Goal: Task Accomplishment & Management: Use online tool/utility

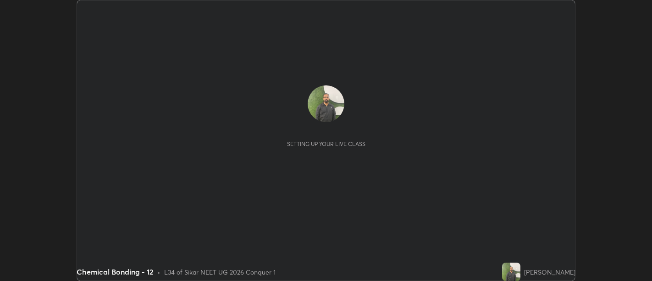
scroll to position [281, 652]
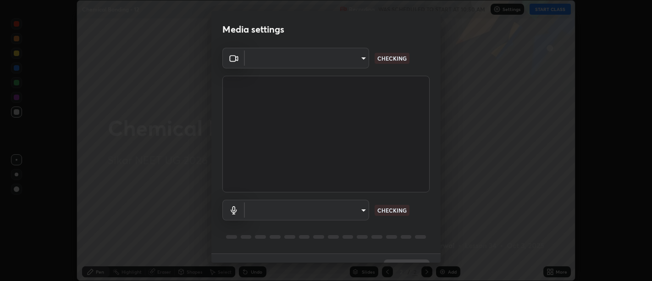
type input "d9b519daceb8a772394af6ea8e45353be5bbf62d8cb1cf3345c472de64055974"
type input "58abe51d7fefdb17ba2419723d43872dcdd823d411622da55c3e9c12cc60ef35"
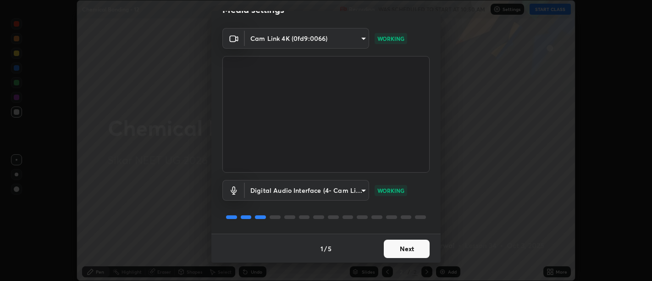
click at [402, 248] on button "Next" at bounding box center [407, 248] width 46 height 18
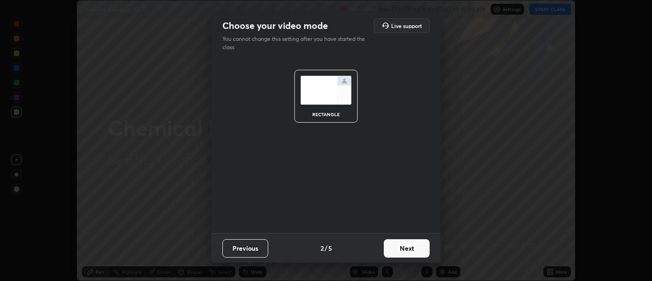
scroll to position [0, 0]
click at [399, 246] on button "Next" at bounding box center [407, 248] width 46 height 18
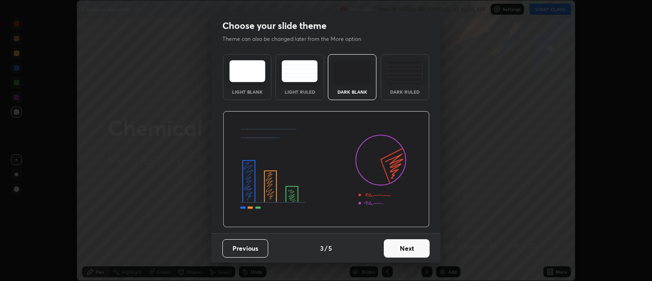
click at [399, 246] on button "Next" at bounding box center [407, 248] width 46 height 18
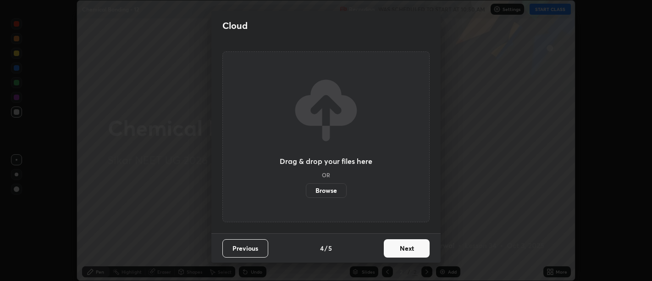
click at [401, 244] on button "Next" at bounding box center [407, 248] width 46 height 18
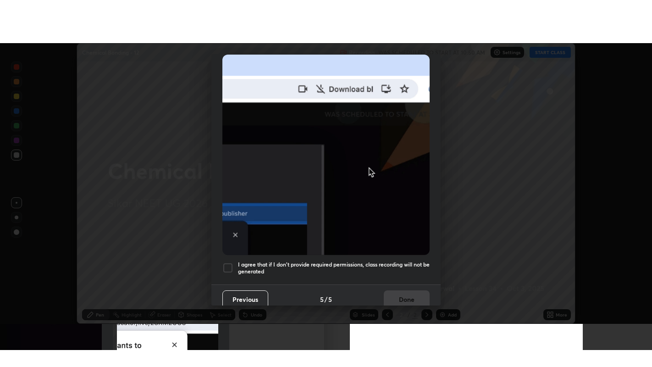
scroll to position [207, 0]
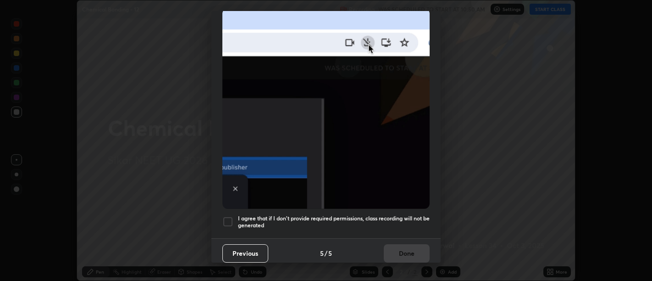
click at [405, 218] on h5 "I agree that if I don't provide required permissions, class recording will not …" at bounding box center [334, 222] width 192 height 14
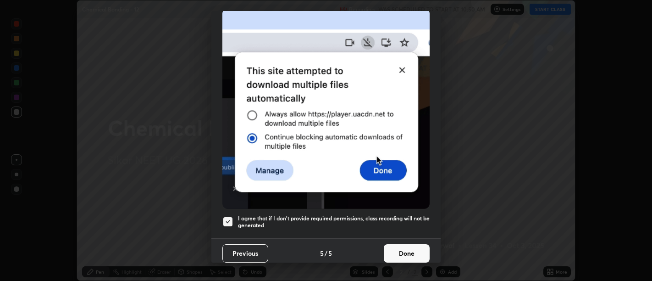
click at [404, 244] on button "Done" at bounding box center [407, 253] width 46 height 18
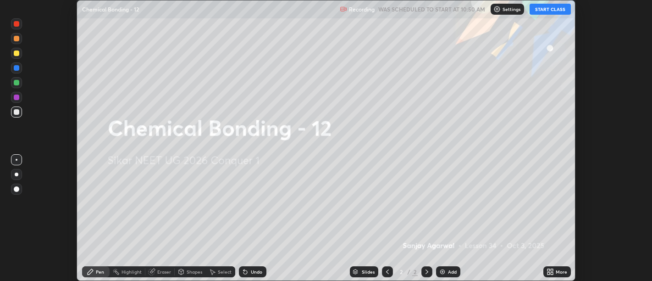
click at [551, 270] on icon at bounding box center [552, 270] width 2 height 2
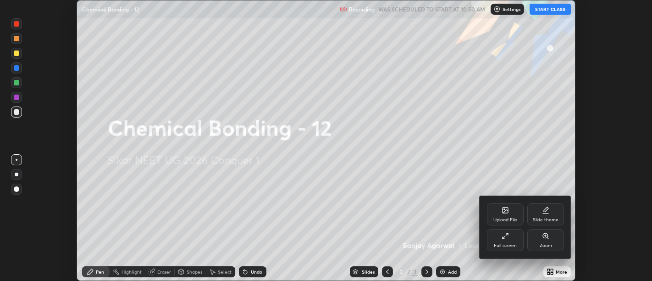
click at [515, 241] on div "Full screen" at bounding box center [505, 240] width 37 height 22
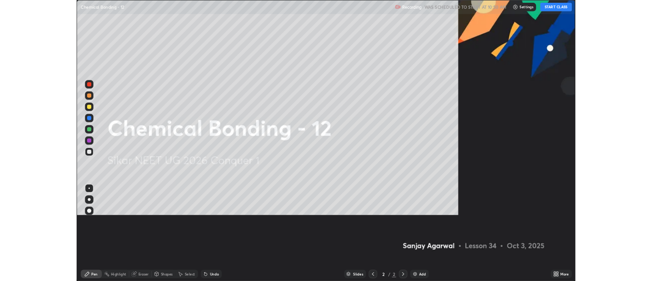
scroll to position [367, 652]
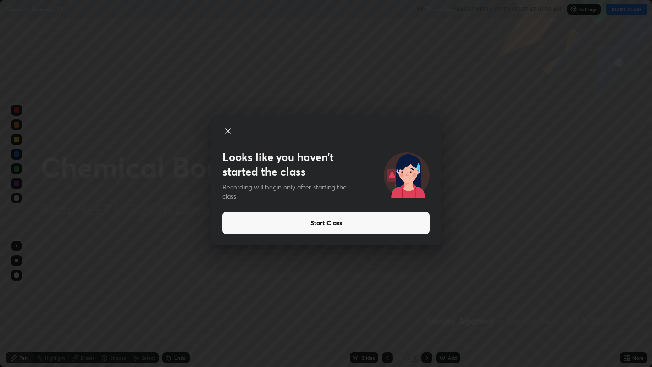
click at [328, 223] on button "Start Class" at bounding box center [325, 223] width 207 height 22
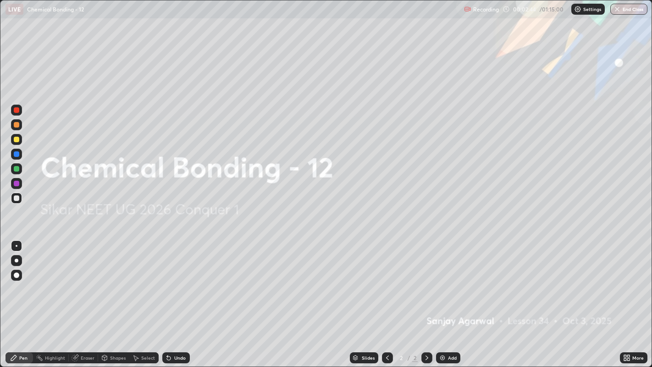
click at [441, 280] on img at bounding box center [442, 357] width 7 height 7
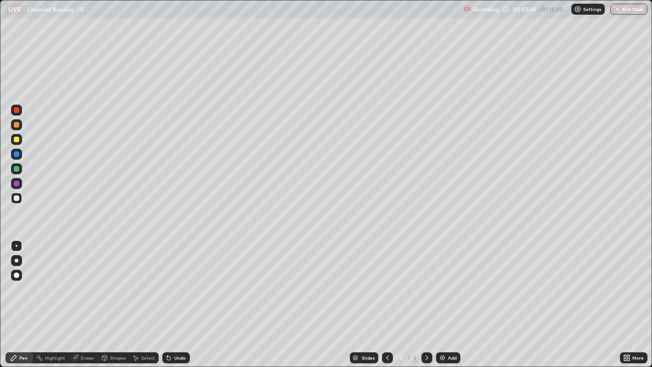
click at [16, 140] on div at bounding box center [17, 140] width 6 height 6
click at [16, 265] on div at bounding box center [16, 260] width 11 height 11
click at [16, 198] on div at bounding box center [17, 198] width 6 height 6
click at [443, 280] on img at bounding box center [442, 357] width 7 height 7
click at [179, 280] on div "Undo" at bounding box center [179, 357] width 11 height 5
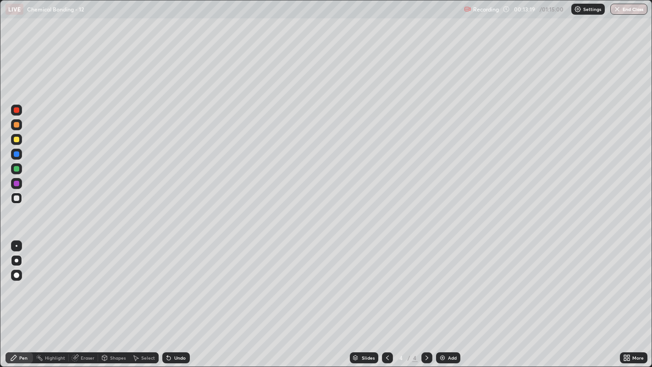
click at [180, 280] on div "Undo" at bounding box center [176, 357] width 28 height 11
click at [14, 142] on div at bounding box center [16, 139] width 11 height 11
click at [440, 280] on img at bounding box center [442, 357] width 7 height 7
click at [177, 280] on div "Undo" at bounding box center [176, 357] width 28 height 11
click at [175, 280] on div "Undo" at bounding box center [179, 357] width 11 height 5
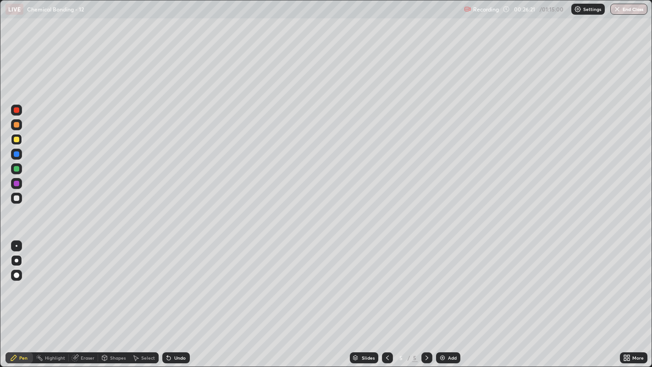
click at [171, 280] on div "Undo" at bounding box center [176, 357] width 28 height 11
click at [173, 280] on div "Undo" at bounding box center [176, 357] width 28 height 11
click at [17, 198] on div at bounding box center [17, 198] width 6 height 6
click at [18, 139] on div at bounding box center [17, 140] width 6 height 6
click at [442, 280] on img at bounding box center [442, 357] width 7 height 7
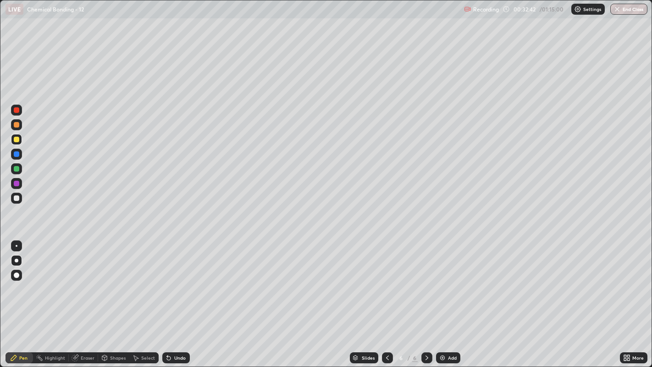
click at [17, 198] on div at bounding box center [17, 198] width 6 height 6
click at [17, 140] on div at bounding box center [17, 140] width 6 height 6
click at [19, 198] on div at bounding box center [17, 198] width 6 height 6
click at [443, 280] on img at bounding box center [442, 357] width 7 height 7
click at [174, 280] on div "Undo" at bounding box center [179, 357] width 11 height 5
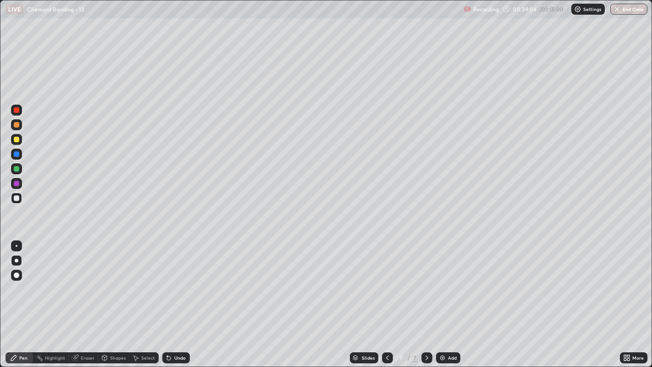
click at [177, 280] on div "Undo" at bounding box center [179, 357] width 11 height 5
click at [175, 280] on div "Undo" at bounding box center [179, 357] width 11 height 5
click at [179, 280] on div "Undo" at bounding box center [179, 357] width 11 height 5
click at [177, 280] on div "Undo" at bounding box center [179, 357] width 11 height 5
click at [178, 280] on div "Undo" at bounding box center [179, 357] width 11 height 5
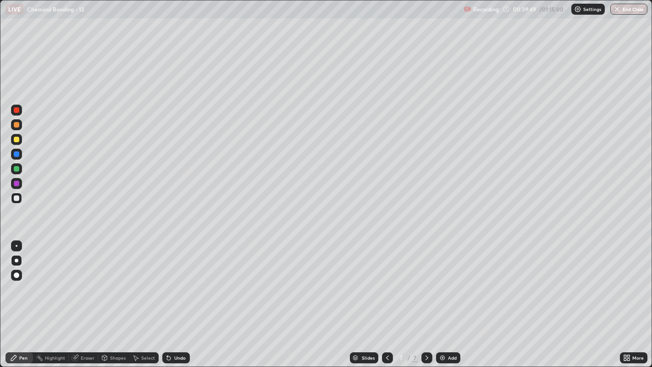
click at [178, 280] on div "Undo" at bounding box center [179, 357] width 11 height 5
click at [175, 280] on div "Undo" at bounding box center [179, 357] width 11 height 5
click at [168, 280] on icon at bounding box center [168, 357] width 7 height 7
click at [172, 280] on div "Undo" at bounding box center [176, 357] width 28 height 11
click at [173, 280] on div "Undo" at bounding box center [176, 357] width 28 height 11
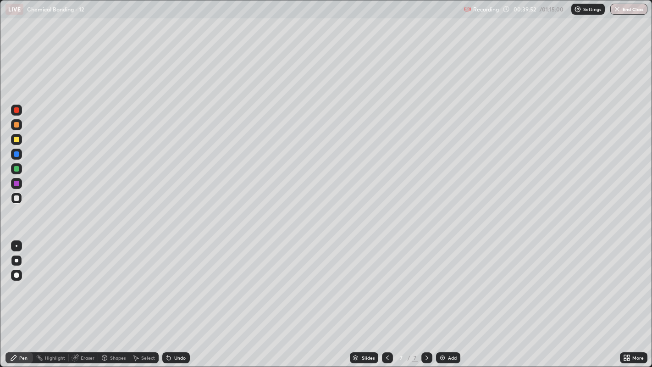
click at [174, 280] on div "Undo" at bounding box center [179, 357] width 11 height 5
click at [444, 280] on img at bounding box center [442, 357] width 7 height 7
click at [19, 139] on div at bounding box center [17, 140] width 6 height 6
click at [175, 280] on div "Undo" at bounding box center [179, 357] width 11 height 5
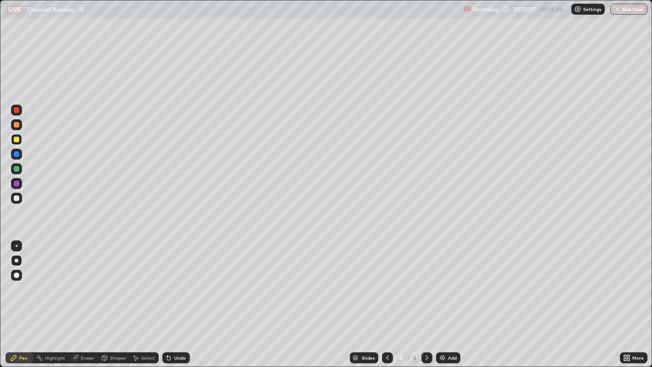
click at [16, 199] on div at bounding box center [17, 198] width 6 height 6
click at [17, 139] on div at bounding box center [17, 140] width 6 height 6
click at [178, 280] on div "Undo" at bounding box center [179, 357] width 11 height 5
click at [17, 198] on div at bounding box center [17, 198] width 6 height 6
click at [177, 280] on div "Undo" at bounding box center [179, 357] width 11 height 5
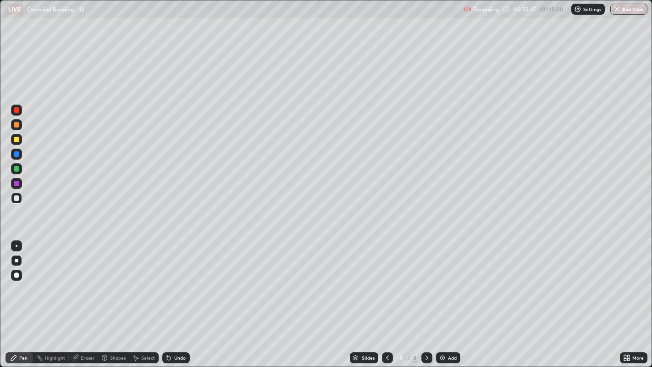
click at [172, 280] on div "Undo" at bounding box center [176, 357] width 28 height 11
click at [19, 138] on div at bounding box center [17, 140] width 6 height 6
click at [16, 196] on div at bounding box center [17, 198] width 6 height 6
click at [17, 140] on div at bounding box center [17, 140] width 6 height 6
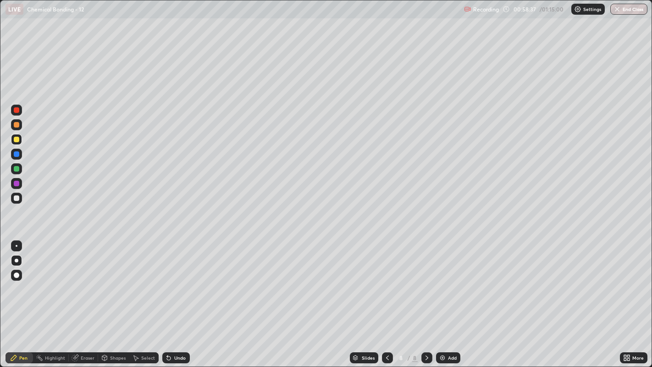
click at [458, 280] on div "Add" at bounding box center [448, 357] width 24 height 11
click at [17, 199] on div at bounding box center [17, 198] width 6 height 6
click at [17, 141] on div at bounding box center [17, 140] width 6 height 6
click at [442, 280] on img at bounding box center [442, 357] width 7 height 7
click at [18, 196] on div at bounding box center [17, 198] width 6 height 6
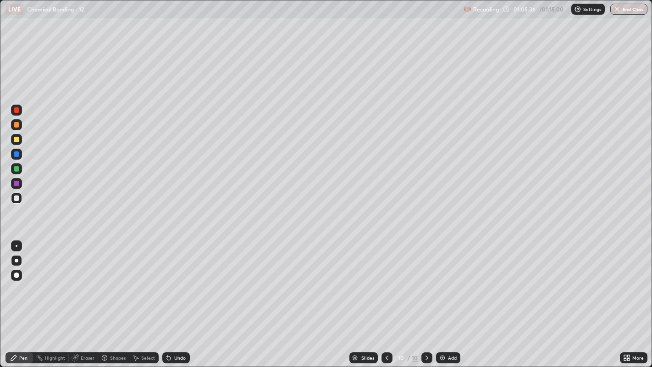
click at [177, 280] on div "Undo" at bounding box center [176, 357] width 28 height 11
click at [15, 141] on div at bounding box center [17, 140] width 6 height 6
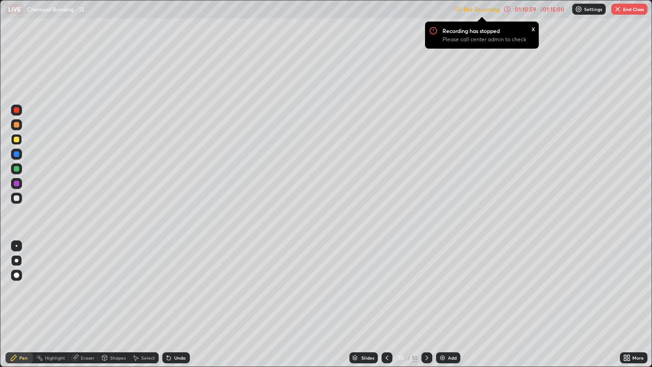
click at [623, 9] on button "End Class" at bounding box center [629, 9] width 36 height 11
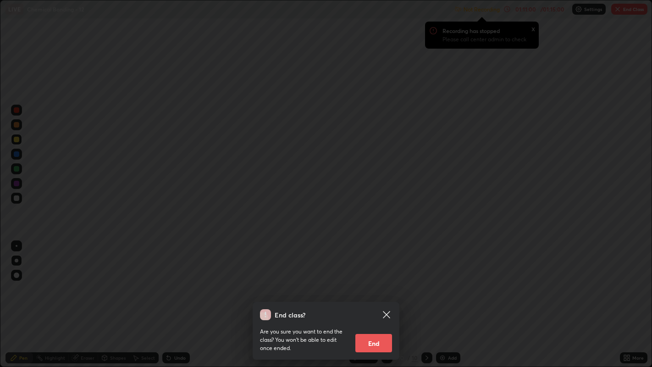
click at [380, 280] on button "End" at bounding box center [373, 343] width 37 height 18
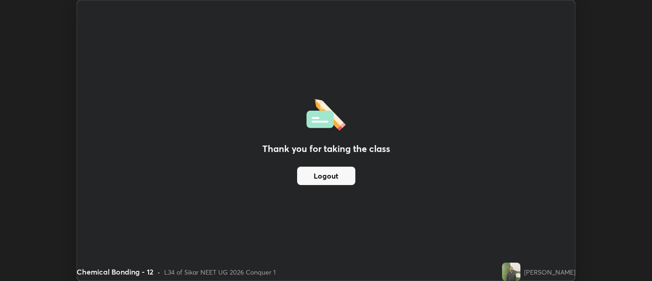
scroll to position [45570, 45199]
